Goal: Navigation & Orientation: Find specific page/section

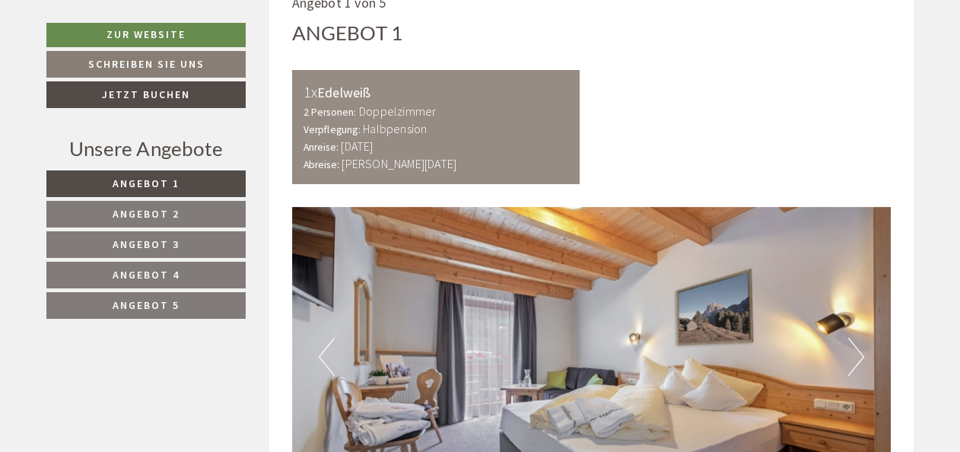
scroll to position [913, 0]
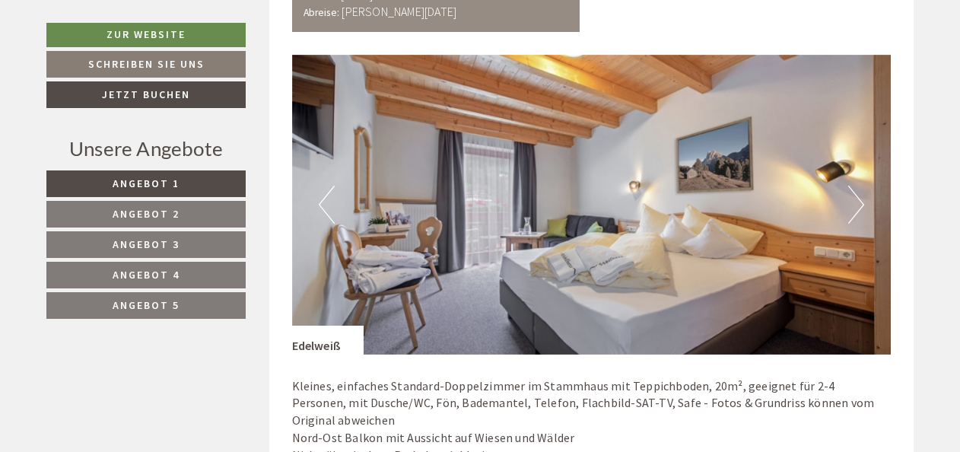
click at [856, 210] on button "Next" at bounding box center [856, 205] width 16 height 38
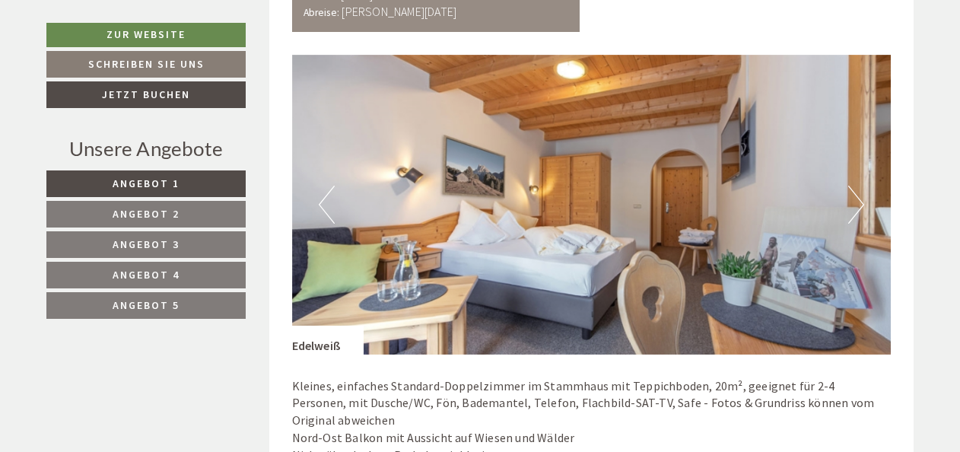
click at [856, 210] on button "Next" at bounding box center [856, 205] width 16 height 38
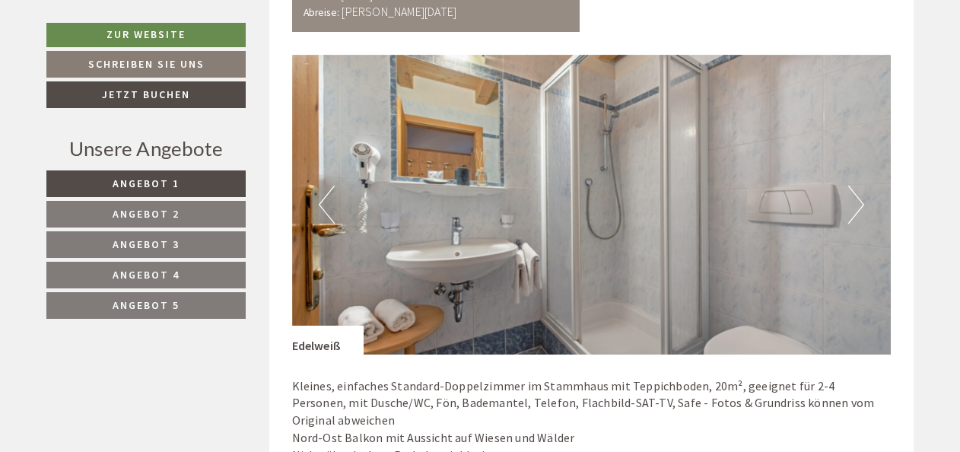
click at [856, 210] on button "Next" at bounding box center [856, 205] width 16 height 38
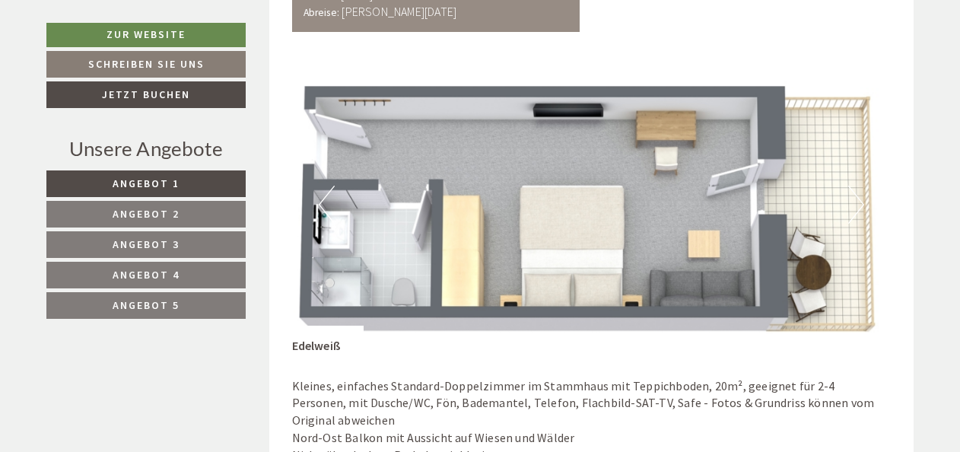
click at [856, 210] on button "Next" at bounding box center [856, 205] width 16 height 38
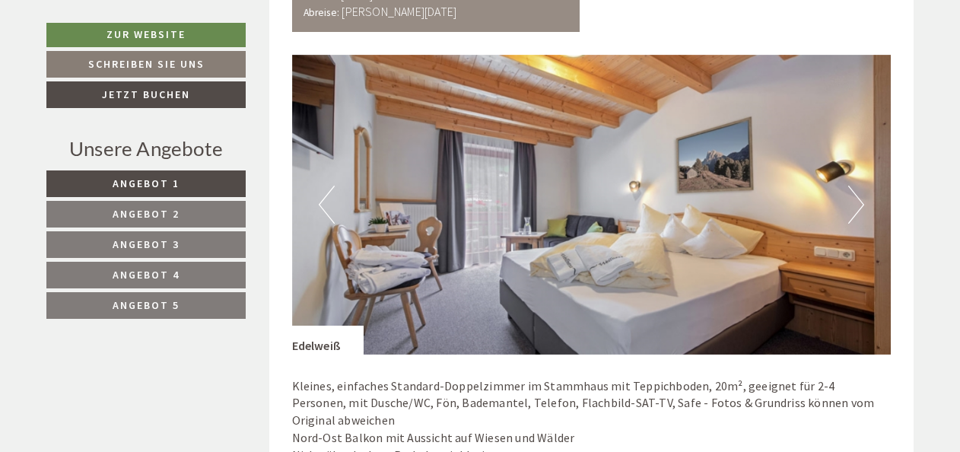
click at [856, 210] on button "Next" at bounding box center [856, 205] width 16 height 38
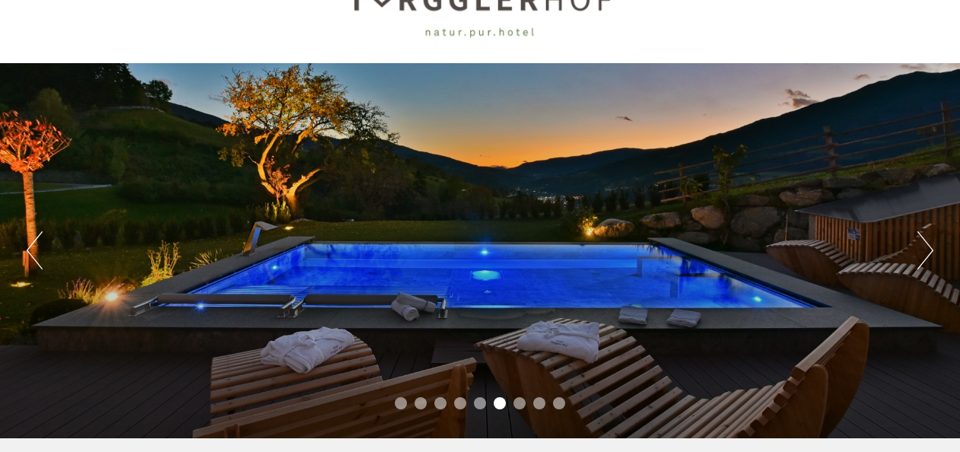
scroll to position [0, 0]
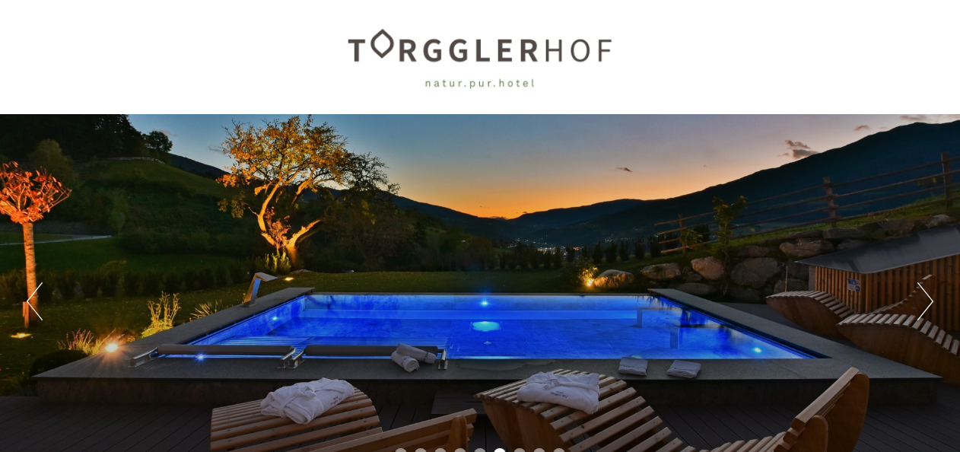
click at [921, 304] on button "Next" at bounding box center [926, 301] width 16 height 38
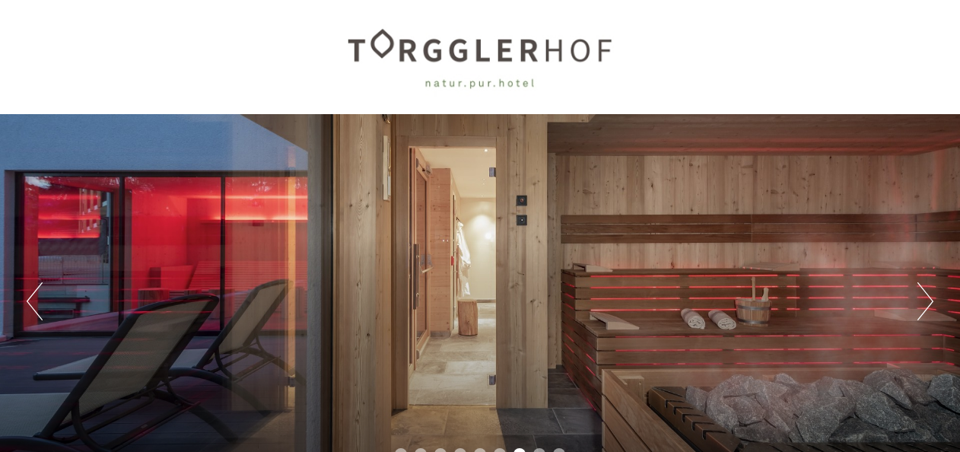
click at [921, 304] on button "Next" at bounding box center [926, 301] width 16 height 38
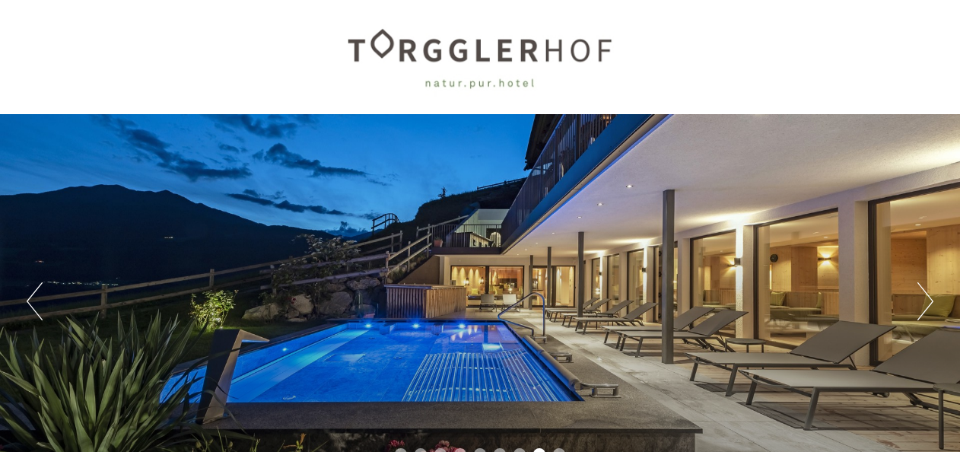
click at [921, 304] on button "Next" at bounding box center [926, 301] width 16 height 38
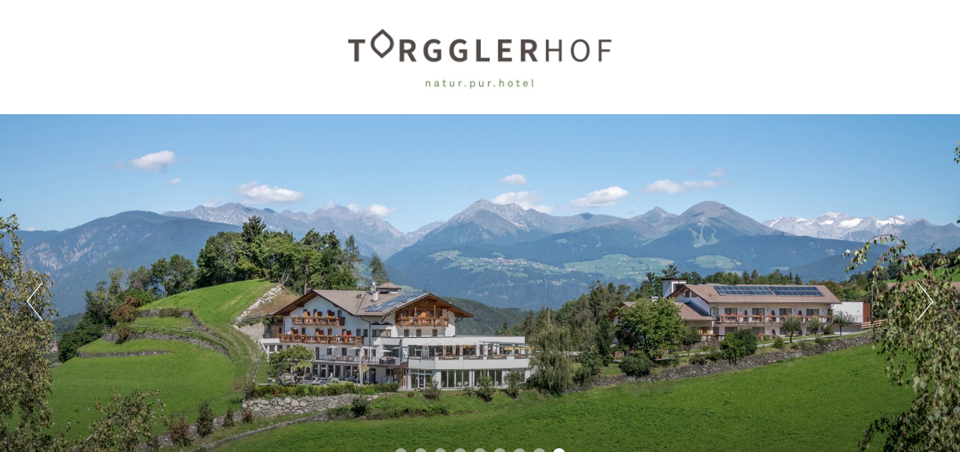
click at [921, 304] on button "Next" at bounding box center [926, 301] width 16 height 38
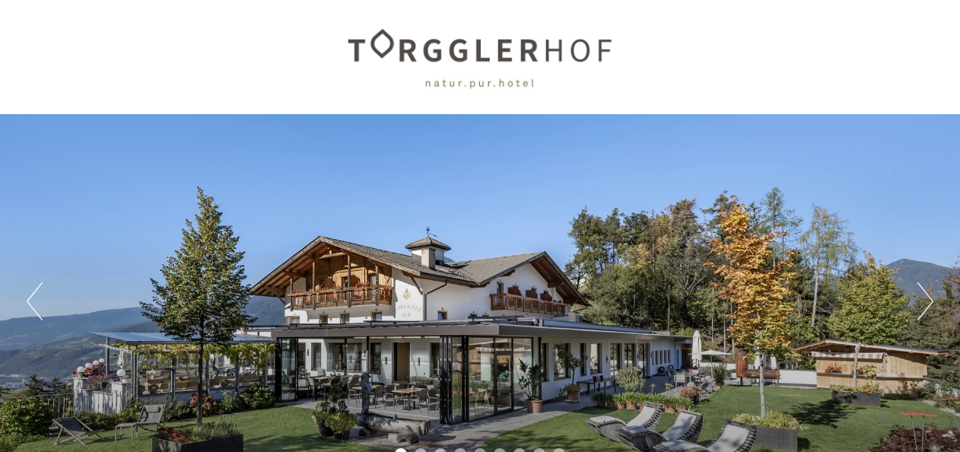
click at [921, 304] on button "Next" at bounding box center [926, 301] width 16 height 38
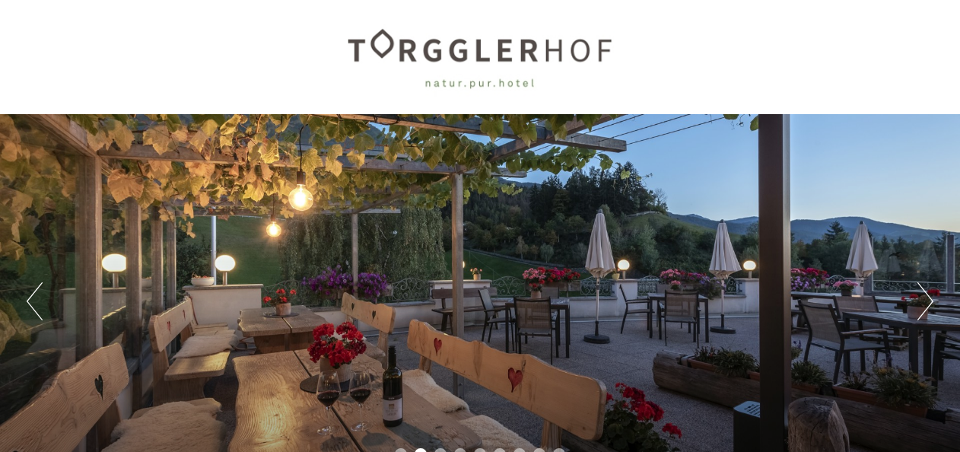
click at [921, 304] on button "Next" at bounding box center [926, 301] width 16 height 38
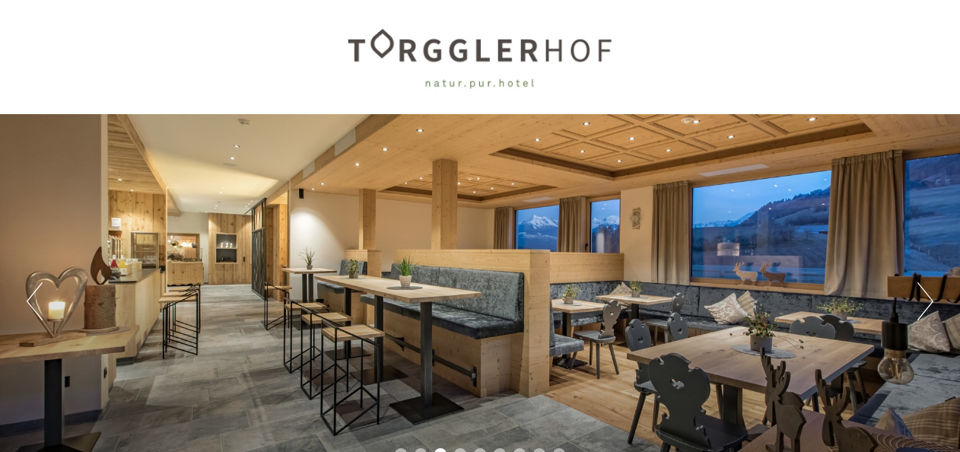
click at [921, 304] on button "Next" at bounding box center [926, 301] width 16 height 38
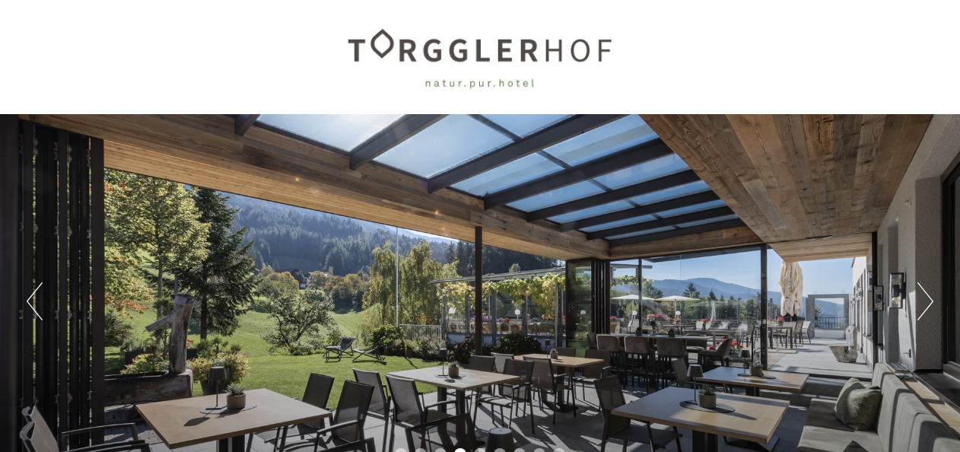
click at [921, 304] on button "Next" at bounding box center [926, 301] width 16 height 38
